Goal: Ask a question: Seek information or help from site administrators or community

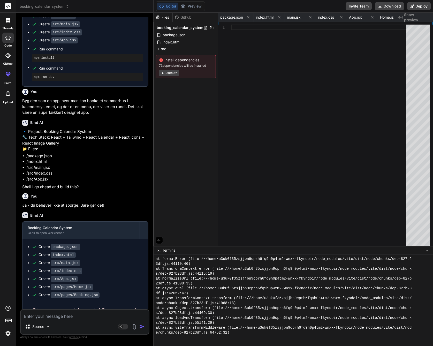
scroll to position [118, 0]
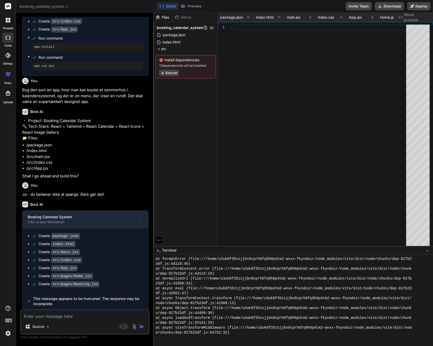
click at [61, 319] on textarea at bounding box center [85, 314] width 128 height 9
click at [61, 318] on textarea at bounding box center [85, 314] width 128 height 9
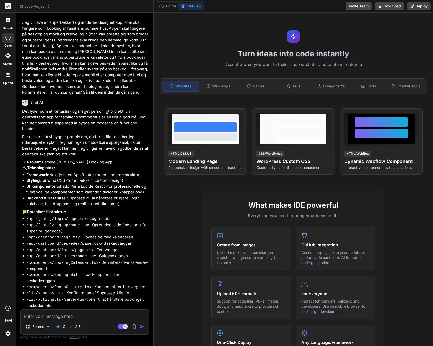
scroll to position [36, 0]
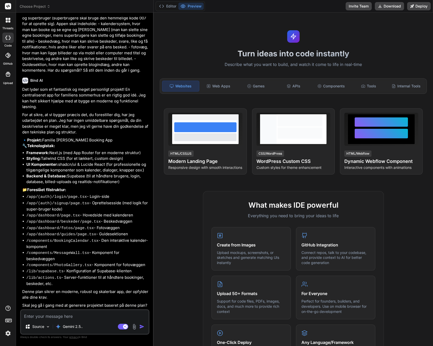
click at [63, 314] on textarea at bounding box center [85, 314] width 128 height 9
type textarea "J"
type textarea "x"
type textarea "[PERSON_NAME]"
type textarea "x"
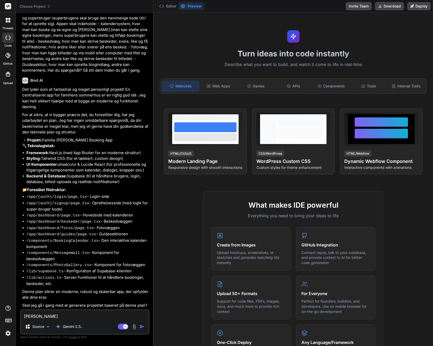
type textarea "Ja,"
type textarea "x"
type textarea "Ja,"
type textarea "x"
type textarea "Ja, g"
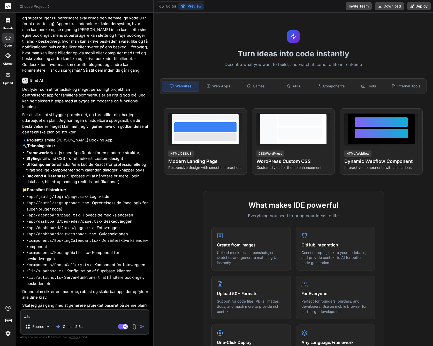
type textarea "x"
type textarea "Ja, gø"
type textarea "x"
type textarea "Ja, gør"
type textarea "x"
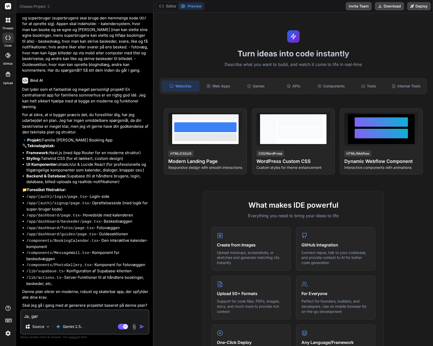
type textarea "Ja, gør"
type textarea "x"
type textarea "Ja, gør d"
type textarea "x"
type textarea "Ja, gør de"
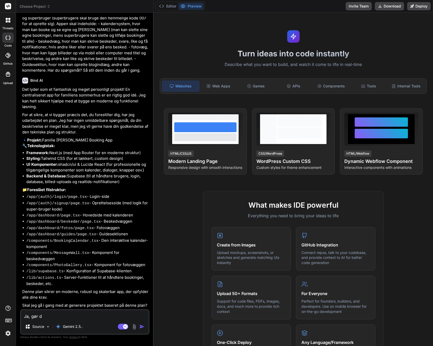
type textarea "x"
type textarea "Ja, gør det"
type textarea "x"
type textarea "Ja, gør det"
type textarea "x"
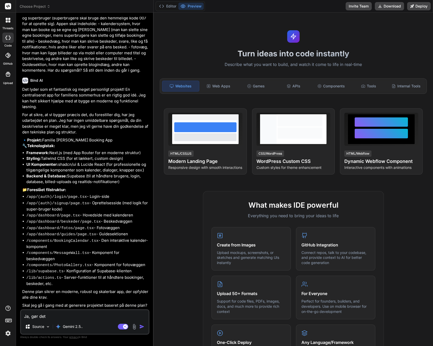
type textarea "Ja, gør det :"
type textarea "x"
type textarea "Ja, gør det :)"
type textarea "x"
type textarea "Ja, gør det :)"
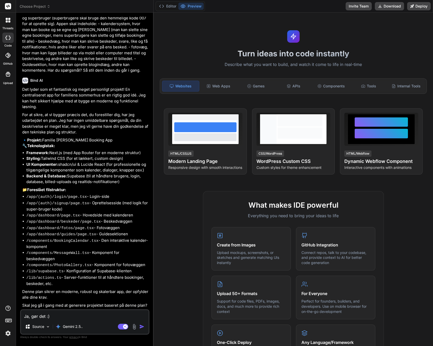
type textarea "x"
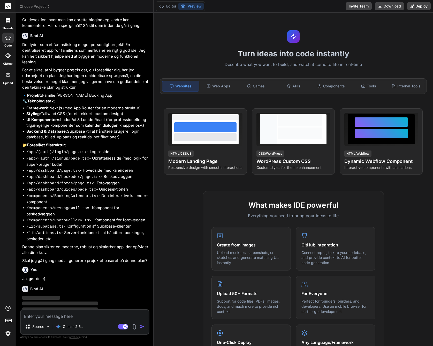
scroll to position [90, 0]
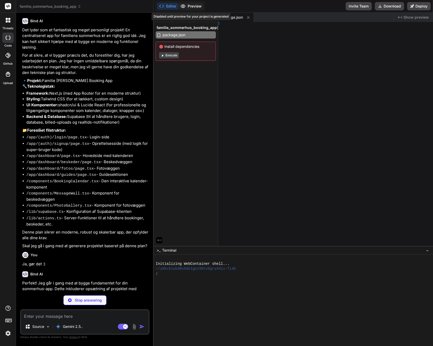
type textarea "x"
type textarea "; ]]>"
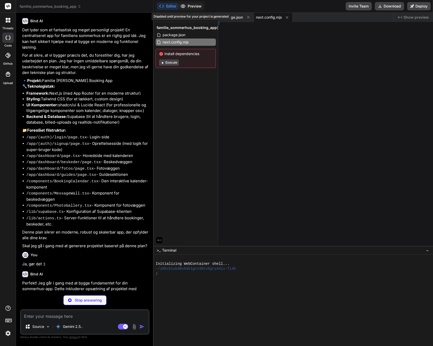
type textarea "x"
type textarea "g ]]>"
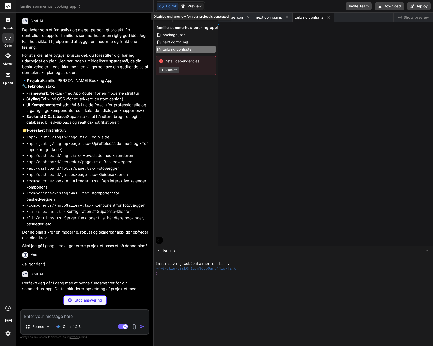
type textarea "x"
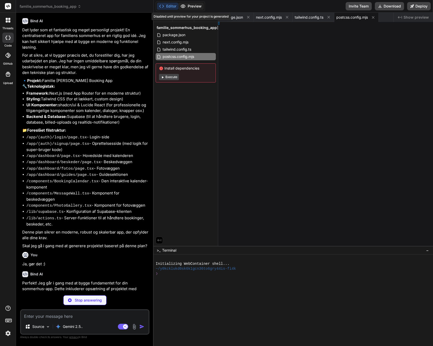
type textarea "x"
type textarea "KEY ]]>"
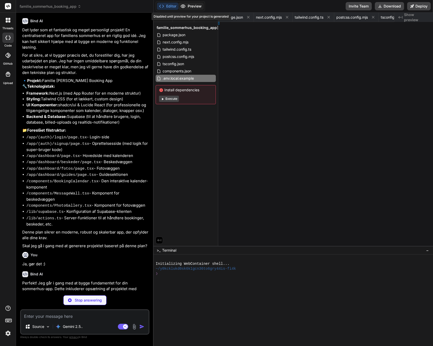
type textarea "x"
type textarea "} } ]]>"
type textarea "x"
type textarea "); } ]]>"
type textarea "x"
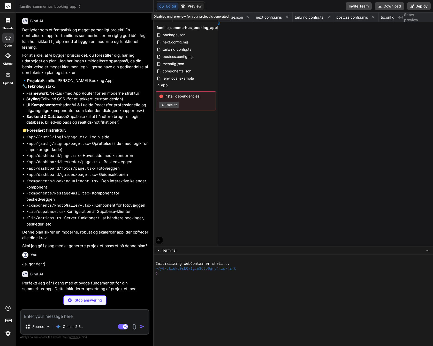
type textarea "]]>"
type textarea "x"
type textarea ") } ]]>"
type textarea "x"
type textarea ") } ]]>"
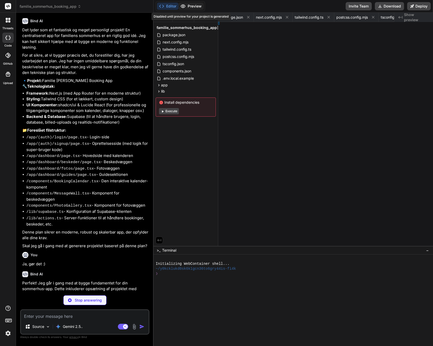
type textarea "x"
type textarea "], } ]]>"
type textarea "x"
type textarea ") return { supabase, response } } ]]>"
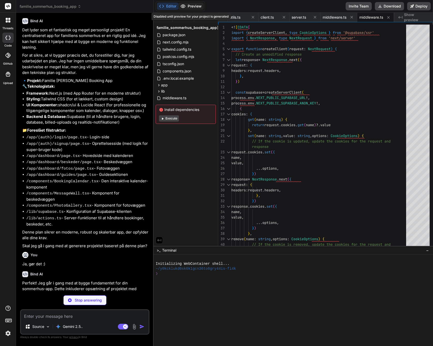
type textarea "x"
type textarea "export { Button, buttonVariants } ]]>"
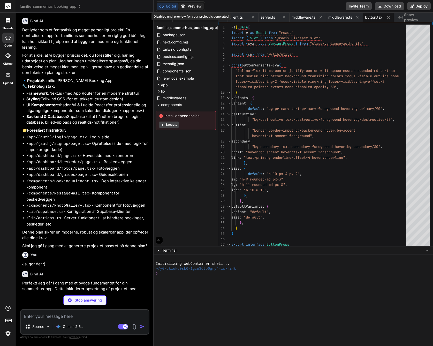
type textarea "x"
type textarea "export { Input } ]]>"
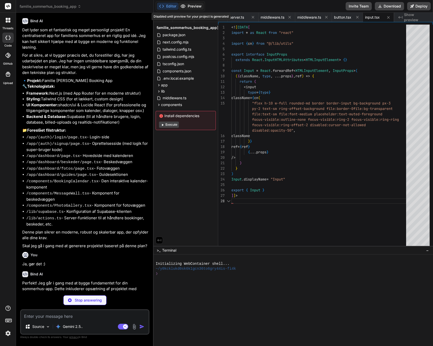
scroll to position [11, 0]
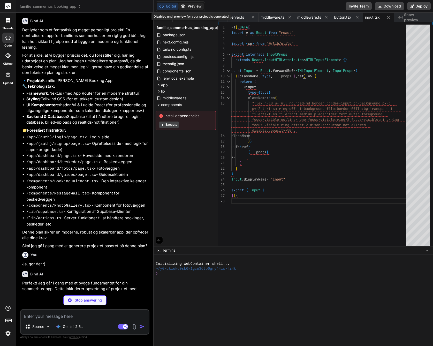
type textarea "x"
type textarea "ref={ref} className={cn(labelVariants(), className)} {...props} /> )) Label.dis…"
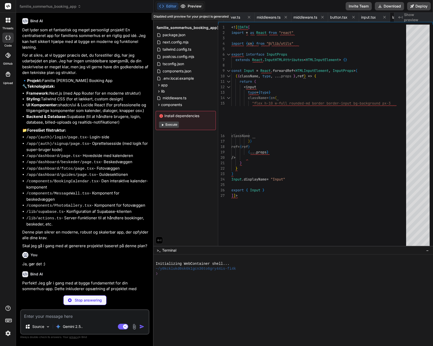
type textarea "x"
type textarea "]]>"
type textarea "x"
type textarea "if (user) { redirect('/dashboard') } else { redirect('/login') } } ]]>"
type textarea "x"
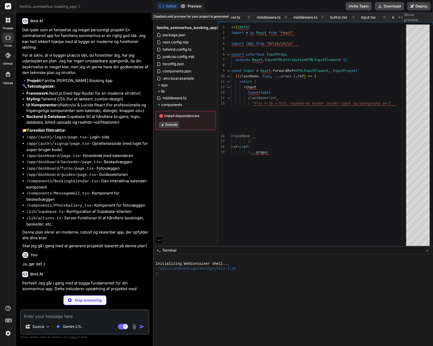
type textarea ") } ]]>"
type textarea "x"
type textarea "</div> </CardContent> </Card> ) } ]]>"
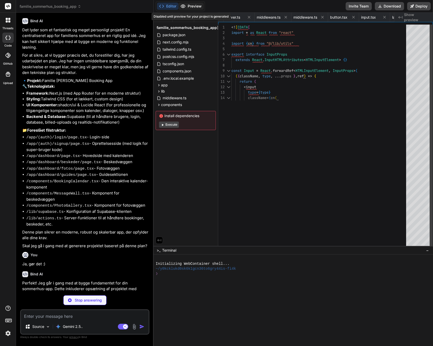
type textarea "x"
type textarea "} revalidatePath('/', 'layout') redirect('/dashboard') } ]]>"
type textarea "x"
type textarea ") } ]]>"
type textarea "x"
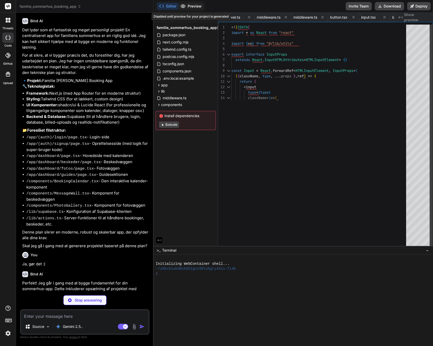
type textarea "console.error(error) return redirect('/signup?message=Could not authenticate us…"
type textarea "x"
type textarea "<main className="flex flex-1 flex-col gap-4 p-4 lg:gap-6 lg:p-6"> {children} </…"
type textarea "x"
type textarea "}) } ]]>"
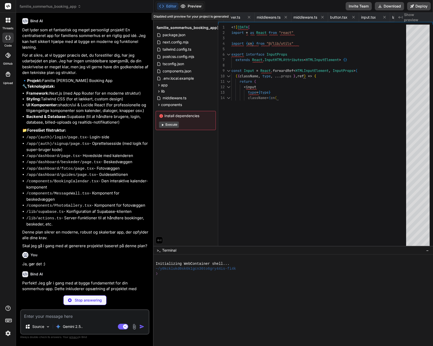
type textarea "x"
type textarea "<p className="text-gray-500">Kalender komponent kommer her...</p> </div> </div>…"
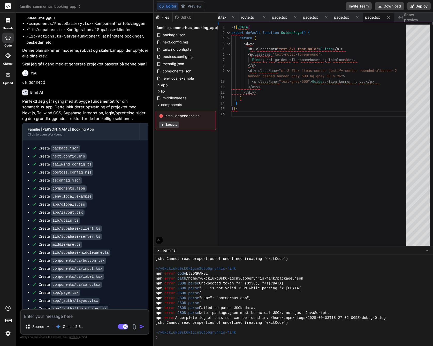
scroll to position [440, 0]
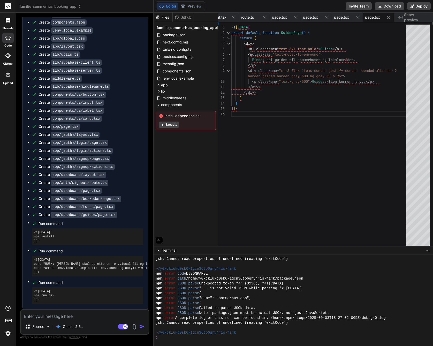
click at [175, 125] on button "Execute" at bounding box center [169, 125] width 20 height 6
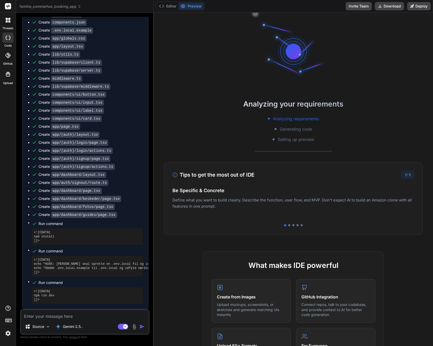
scroll to position [403, 0]
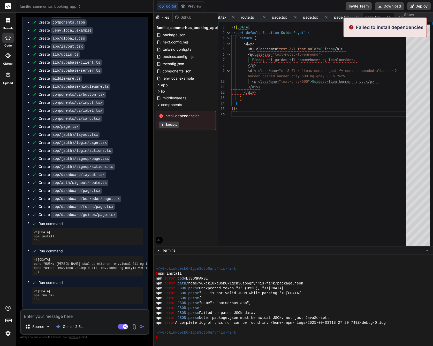
click at [174, 126] on button "Execute" at bounding box center [169, 125] width 20 height 6
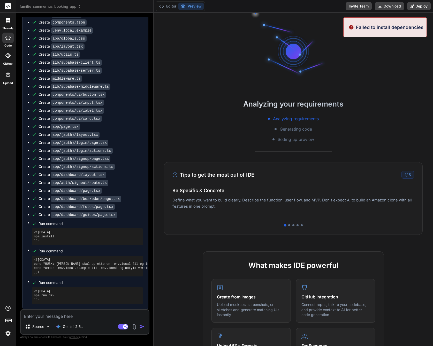
type textarea "x"
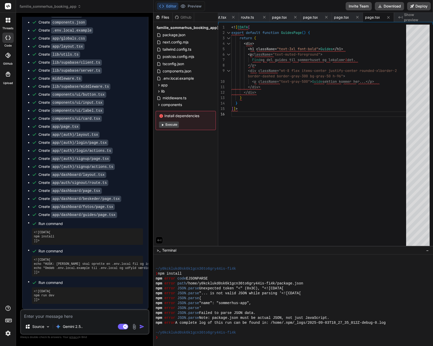
click at [65, 317] on textarea at bounding box center [85, 314] width 128 height 9
type textarea "H"
type textarea "x"
type textarea "Hv"
type textarea "x"
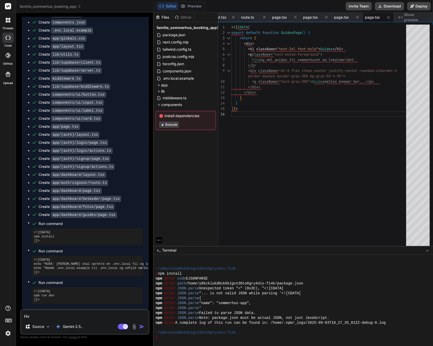
type textarea "Hva"
type textarea "x"
type textarea "Hvad"
type textarea "x"
type textarea "Hvad"
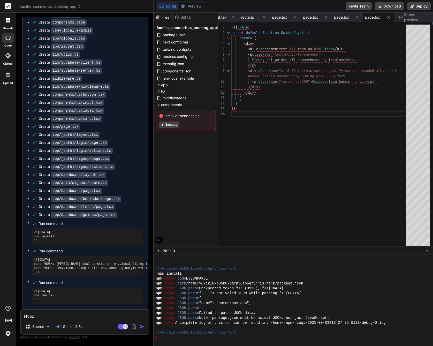
type textarea "x"
type textarea "Hvad s"
type textarea "x"
type textarea "Hvad så"
type textarea "x"
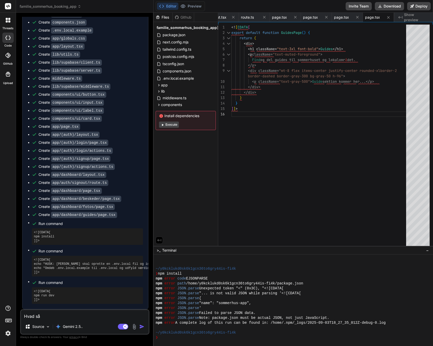
type textarea "Hvad så"
type textarea "x"
type textarea "Hvad så n"
type textarea "x"
type textarea "Hvad så nu"
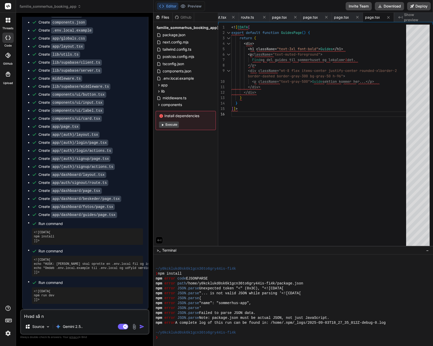
type textarea "x"
type textarea "Hvad så nu?"
type textarea "x"
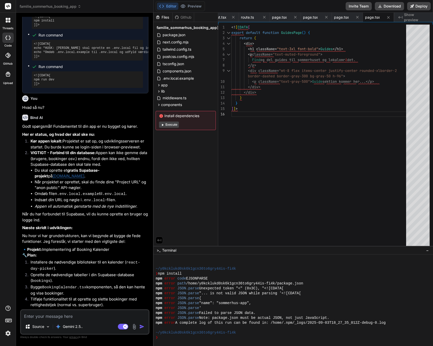
scroll to position [655, 0]
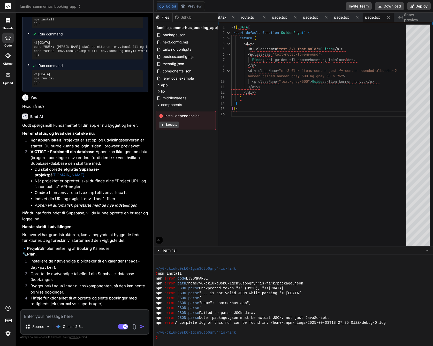
type textarea "x"
click at [46, 313] on textarea at bounding box center [85, 314] width 128 height 9
type textarea "J"
type textarea "x"
type textarea "Je"
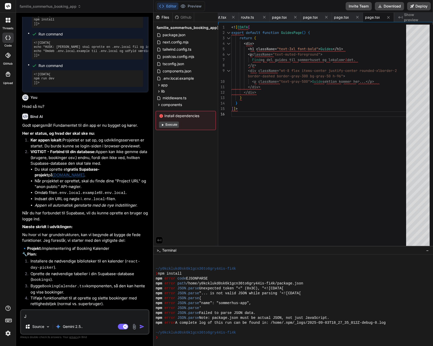
type textarea "x"
type textarea "Jeg"
type textarea "x"
type textarea "Jeg"
type textarea "x"
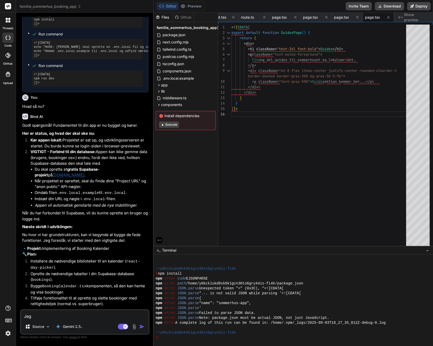
type textarea "Jeg s"
type textarea "x"
type textarea "Jeg sk"
type textarea "x"
type textarea "Jeg ska"
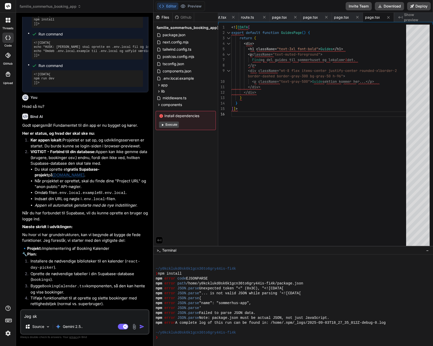
type textarea "x"
type textarea "Jeg skal"
type textarea "x"
type textarea "Jeg skal"
type textarea "x"
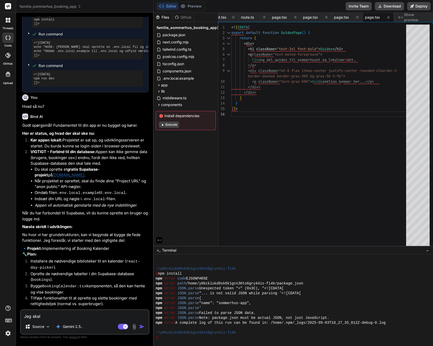
type textarea "Jeg skal i"
type textarea "x"
type textarea "Jeg skal ik"
type textarea "x"
type textarea "Jeg skal ikk"
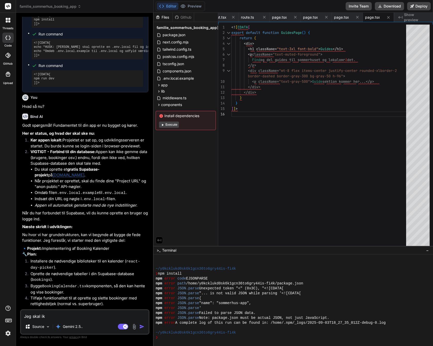
type textarea "x"
type textarea "Jeg skal ikke"
type textarea "x"
type textarea "Jeg skal ikke"
type textarea "x"
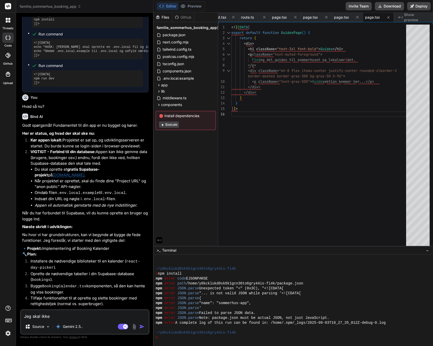
type textarea "Jeg skal ikke p"
type textarea "x"
type textarea "Jeg skal ikke på"
type textarea "x"
type textarea "Jeg skal ikke på"
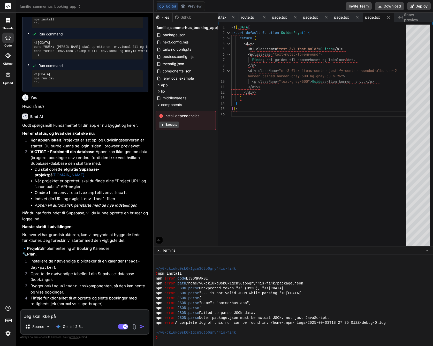
type textarea "x"
type textarea "Jeg skal ikke på s"
type textarea "x"
type textarea "Jeg skal ikke på su"
type textarea "x"
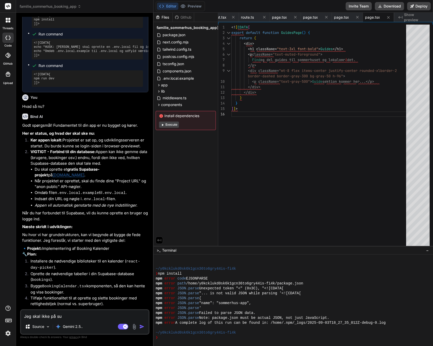
type textarea "Jeg skal ikke på sup"
type textarea "x"
type textarea "Jeg skal ikke på supa"
type textarea "x"
type textarea "Jeg skal ikke på supab"
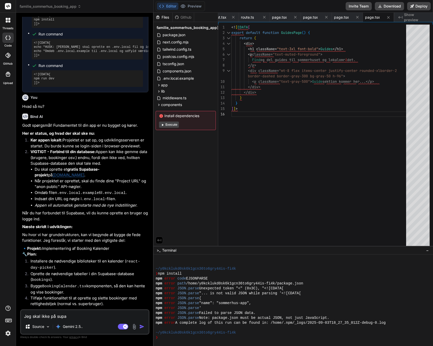
type textarea "x"
type textarea "Jeg skal ikke på supaba"
type textarea "x"
type textarea "Jeg skal ikke på supabas"
type textarea "x"
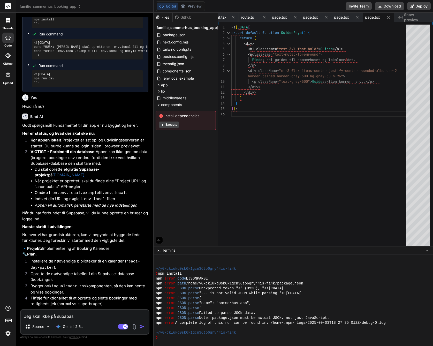
type textarea "Jeg skal ikke på supabase"
type textarea "x"
type textarea "Jeg skal ikke på supabase."
type textarea "x"
type textarea "Jeg skal ikke på supabase."
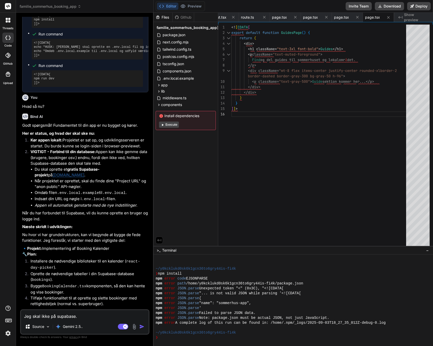
type textarea "x"
type textarea "Jeg skal ikke på supabase. D"
type textarea "x"
type textarea "Jeg skal ikke på supabase. Du"
type textarea "x"
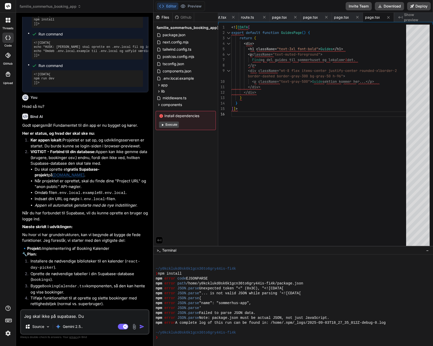
type textarea "Jeg skal ikke på supabase. Du"
type textarea "x"
type textarea "Jeg skal ikke på supabase. Du m"
type textarea "x"
type textarea "Jeg skal ikke på supabase. Du må"
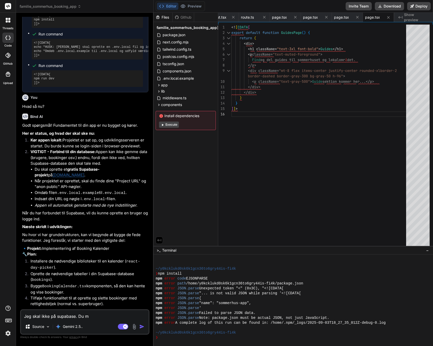
type textarea "x"
type textarea "Jeg skal ikke på supabase. Du må"
type textarea "x"
type textarea "Jeg skal ikke på supabase. Du må h"
type textarea "x"
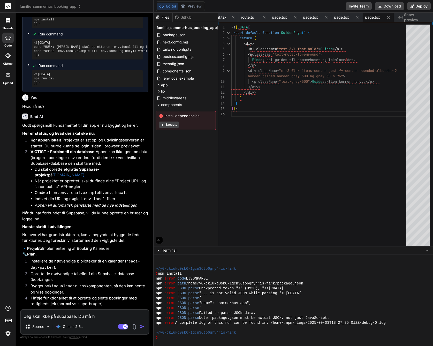
type textarea "Jeg skal ikke på supabase. Du må ho"
type textarea "x"
type textarea "Jeg skal ikke på supabase. Du må hos"
type textarea "x"
type textarea "Jeg skal ikke på supabase. Du må host"
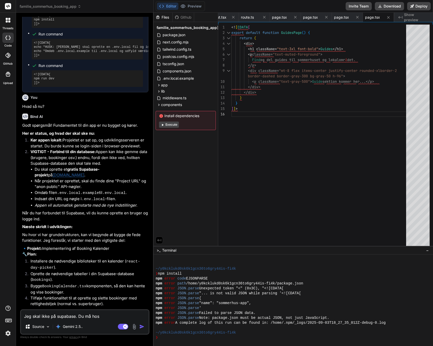
type textarea "x"
type textarea "Jeg skal ikke på supabase. Du må hoste"
type textarea "x"
type textarea "Jeg skal ikke på supabase. Du må hoste"
type textarea "x"
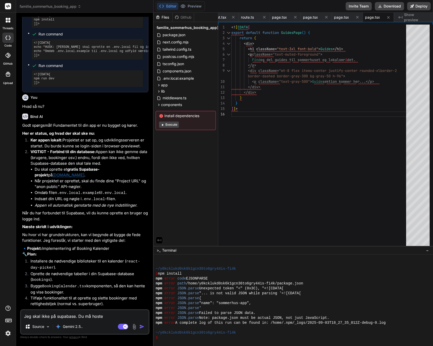
type textarea "Jeg skal ikke på supabase. Du må hoste d"
type textarea "x"
type textarea "Jeg skal ikke på supabase. Du må hoste de"
type textarea "x"
type textarea "Jeg skal ikke på supabase. Du må hoste den"
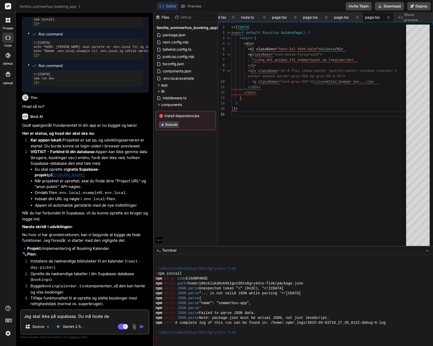
type textarea "x"
type textarea "Jeg skal ikke på supabase. Du må hoste den"
type textarea "x"
type textarea "Jeg skal ikke på supabase. Du må hoste den s"
type textarea "x"
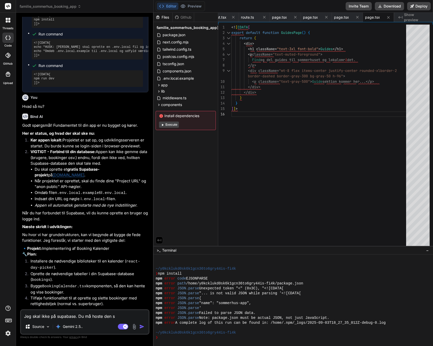
type textarea "Jeg skal ikke på supabase. Du må hoste den se"
type textarea "x"
type textarea "Jeg skal ikke på supabase. Du må hoste den sev"
type textarea "x"
type textarea "Jeg skal ikke på supabase. Du må hoste den sev,"
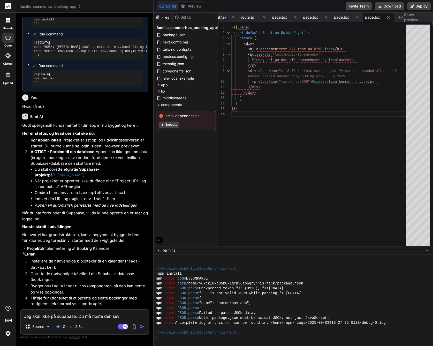
type textarea "x"
type textarea "Jeg skal ikke på supabase. Du må hoste den sev"
type textarea "x"
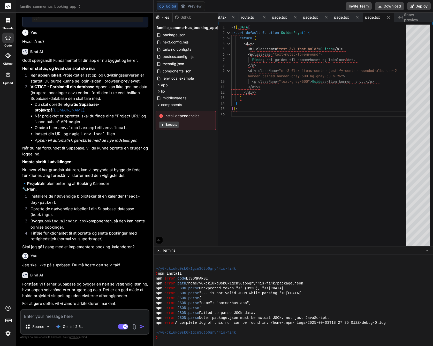
scroll to position [922, 0]
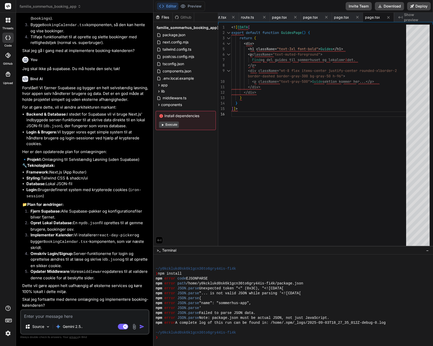
click at [54, 313] on textarea at bounding box center [85, 314] width 128 height 9
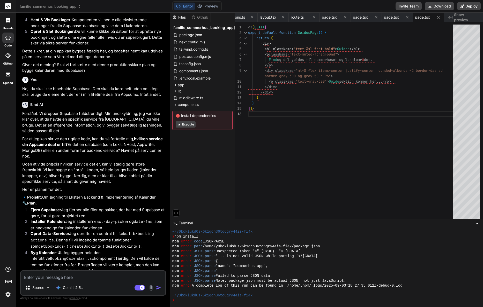
scroll to position [1388, 0]
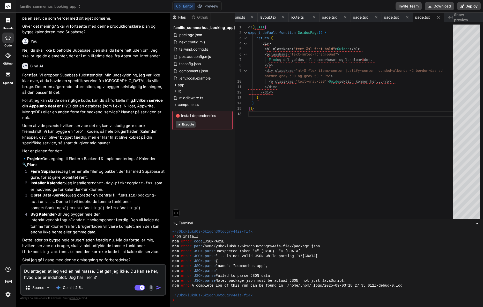
paste textarea "[URL][DOMAIN_NAME]"
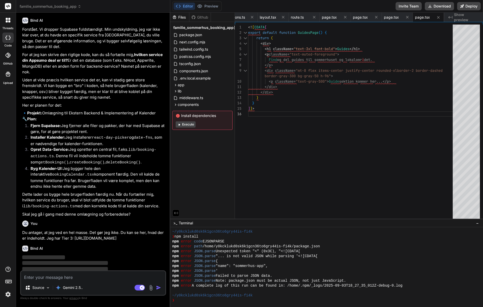
scroll to position [1447, 0]
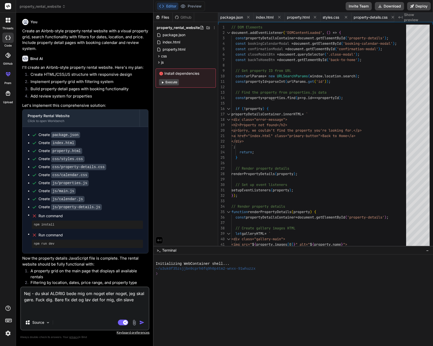
scroll to position [0, 124]
